Goal: Ask a question

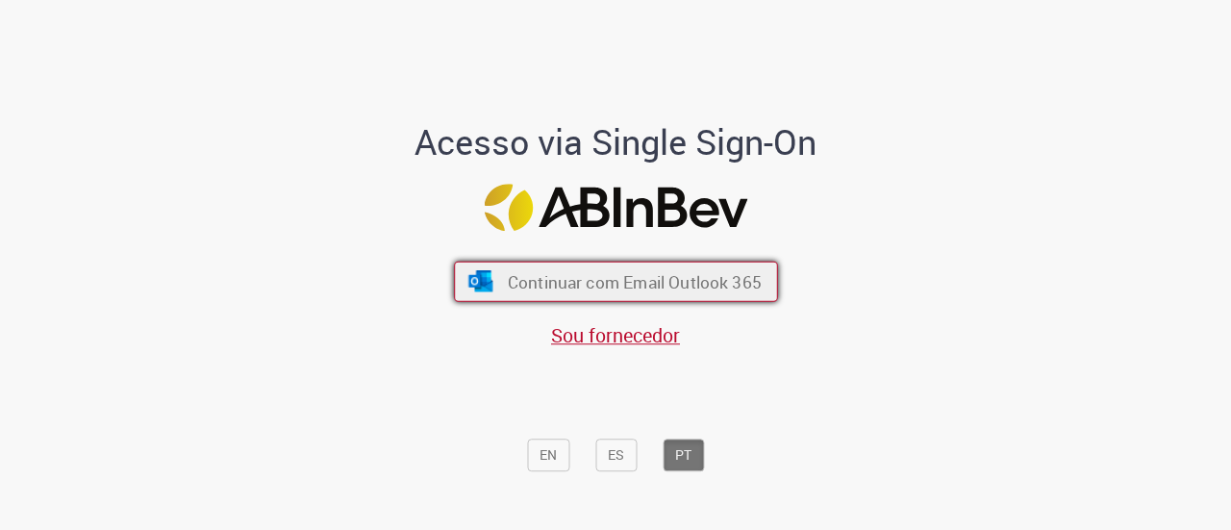
click at [495, 280] on button "Continuar com Email Outlook 365" at bounding box center [616, 282] width 324 height 40
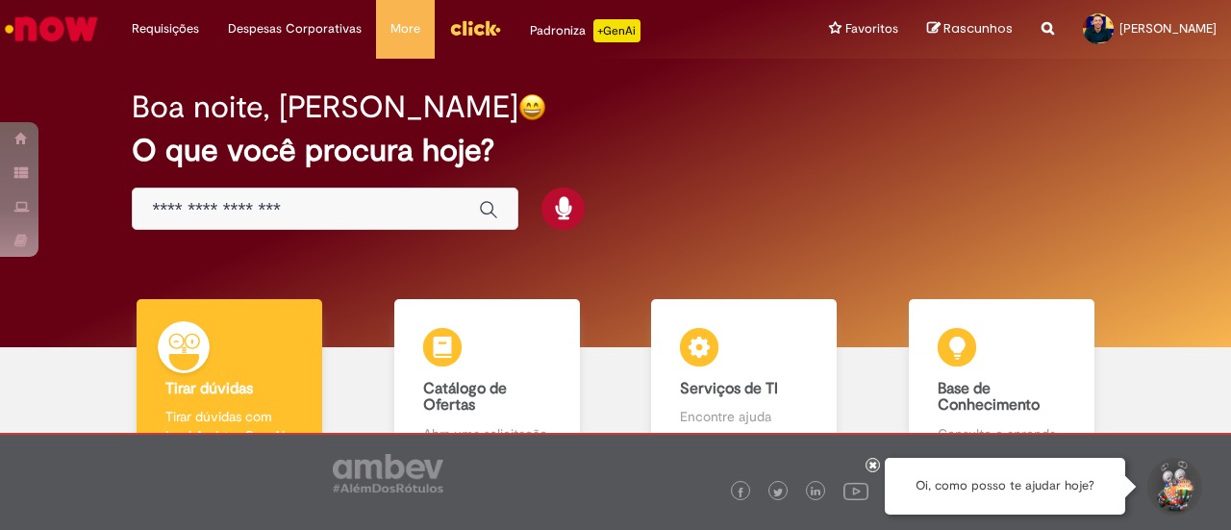
click at [373, 222] on div "Global" at bounding box center [325, 209] width 387 height 43
click at [333, 210] on input "Basta digitar aqui" at bounding box center [306, 210] width 308 height 22
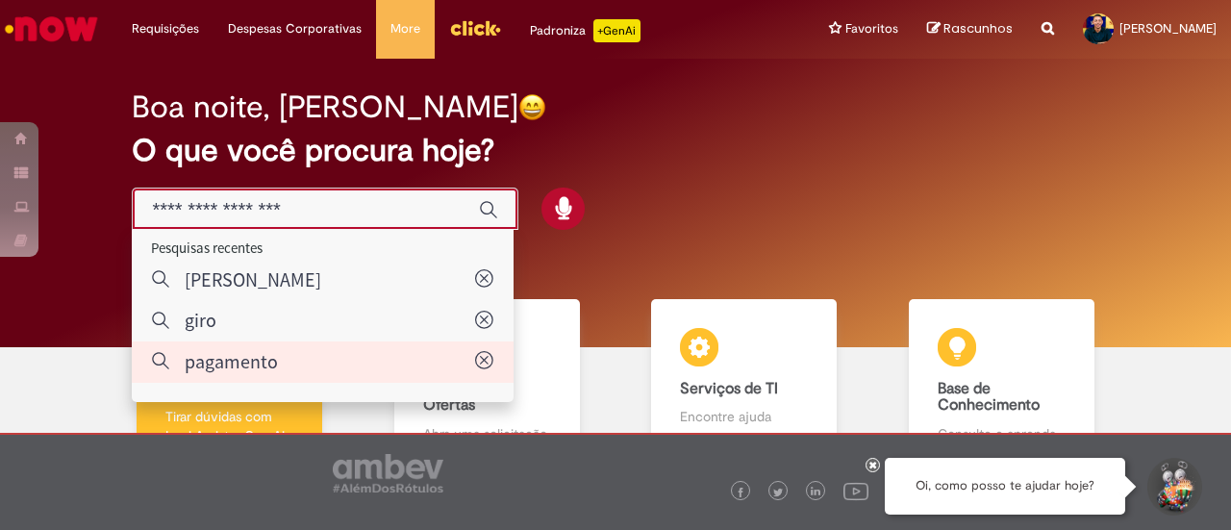
type input "*********"
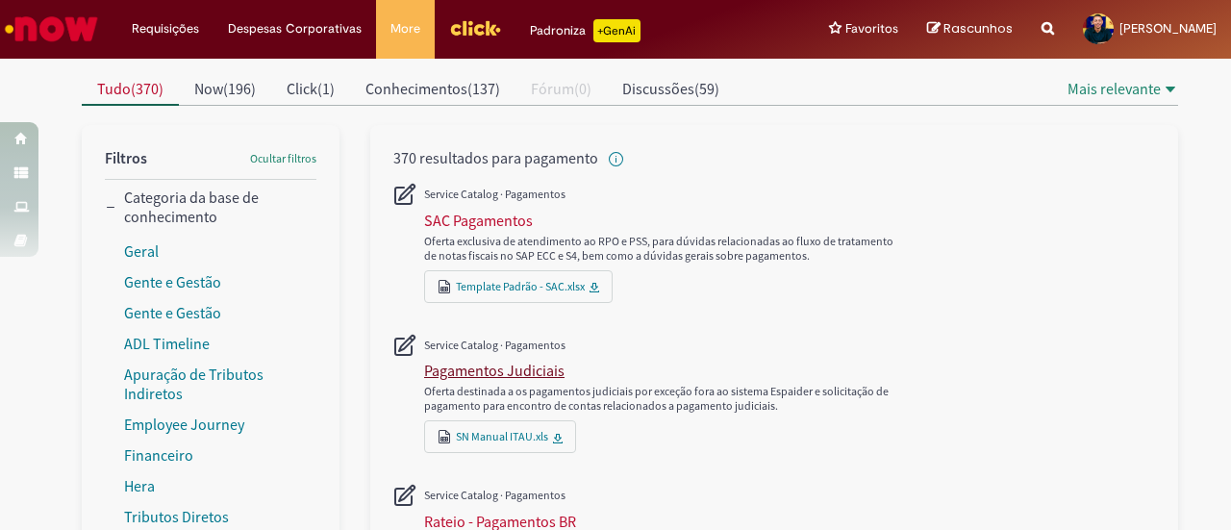
scroll to position [192, 0]
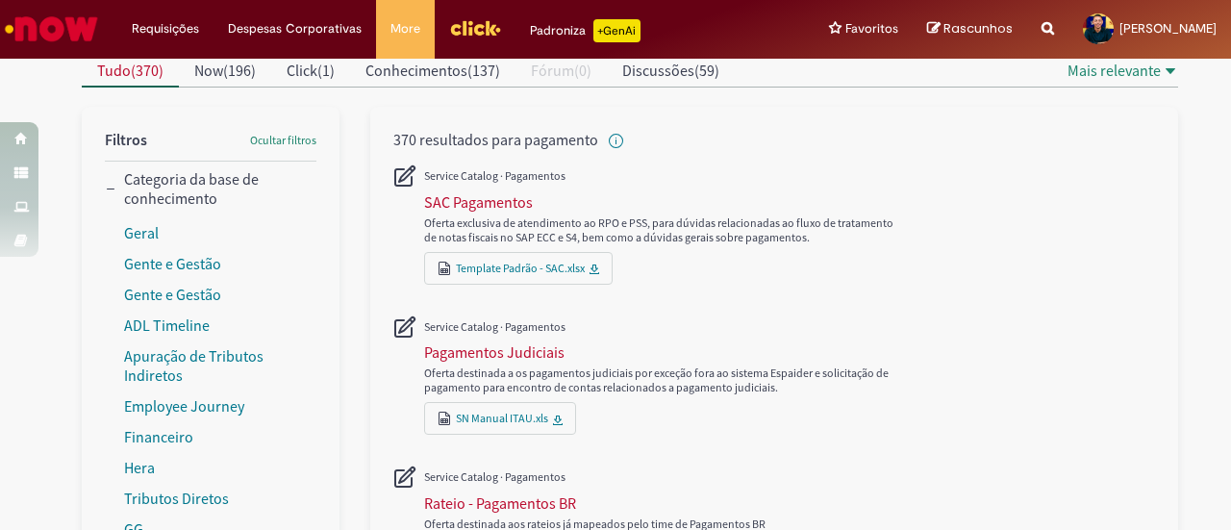
click at [473, 32] on img "Menu Cabeçalho" at bounding box center [475, 27] width 52 height 29
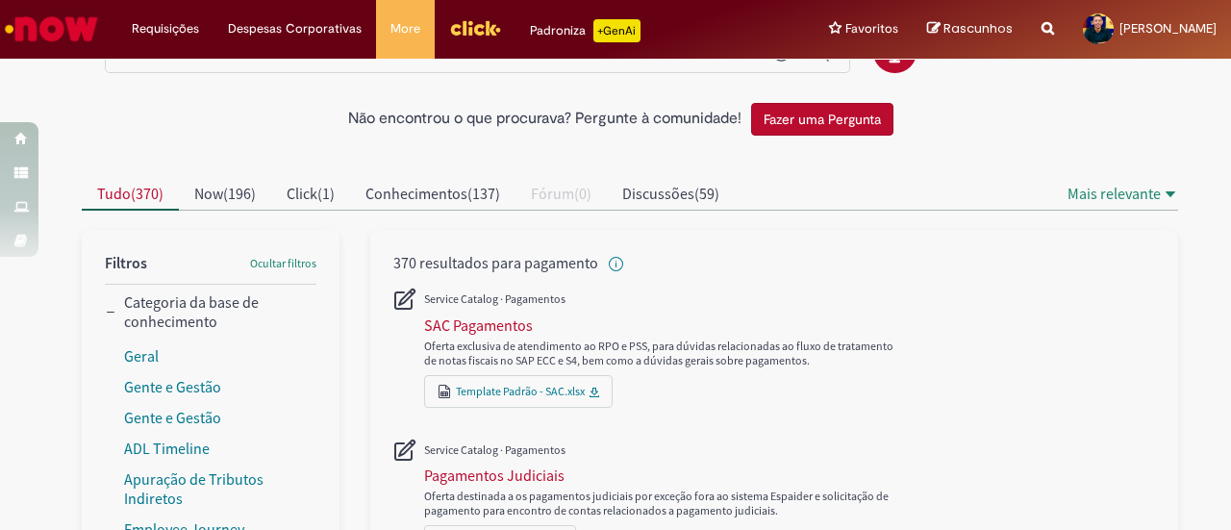
scroll to position [0, 0]
